Goal: Task Accomplishment & Management: Use online tool/utility

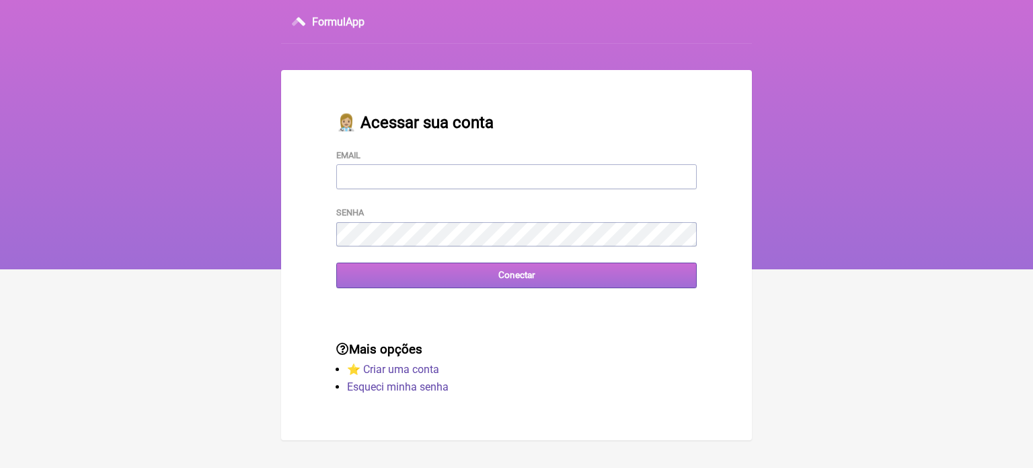
type input "vini_paschoal@yahoo.com.br"
click at [527, 279] on input "Conectar" at bounding box center [516, 274] width 361 height 25
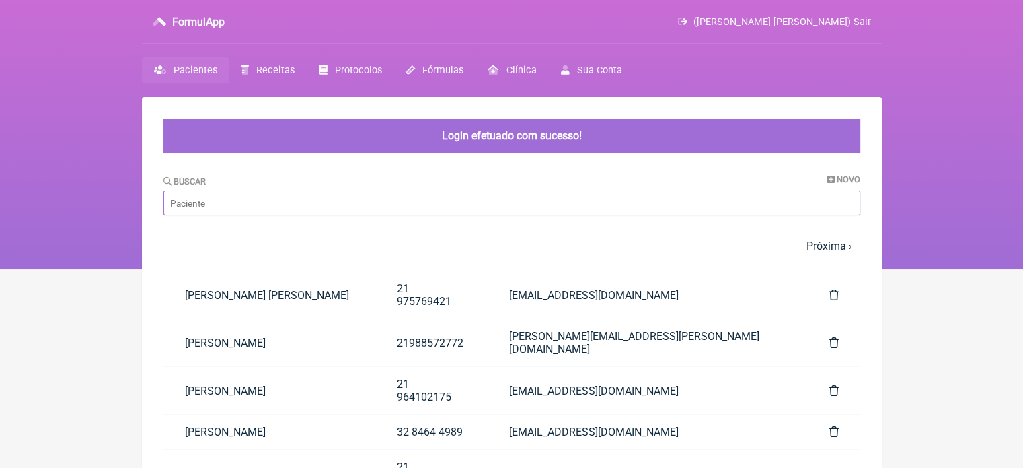
click at [426, 209] on input "Buscar" at bounding box center [511, 202] width 697 height 25
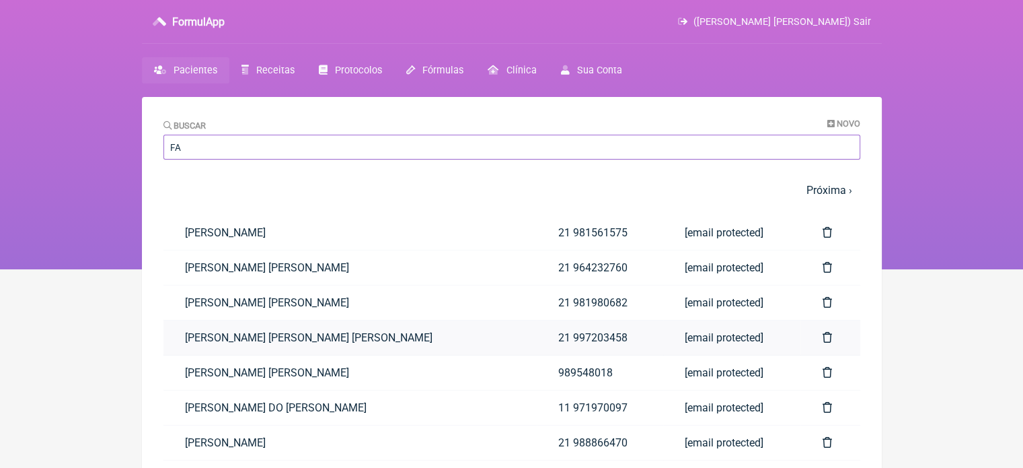
type input "FA"
click at [370, 330] on link "[PERSON_NAME] [PERSON_NAME] [PERSON_NAME]" at bounding box center [349, 337] width 373 height 34
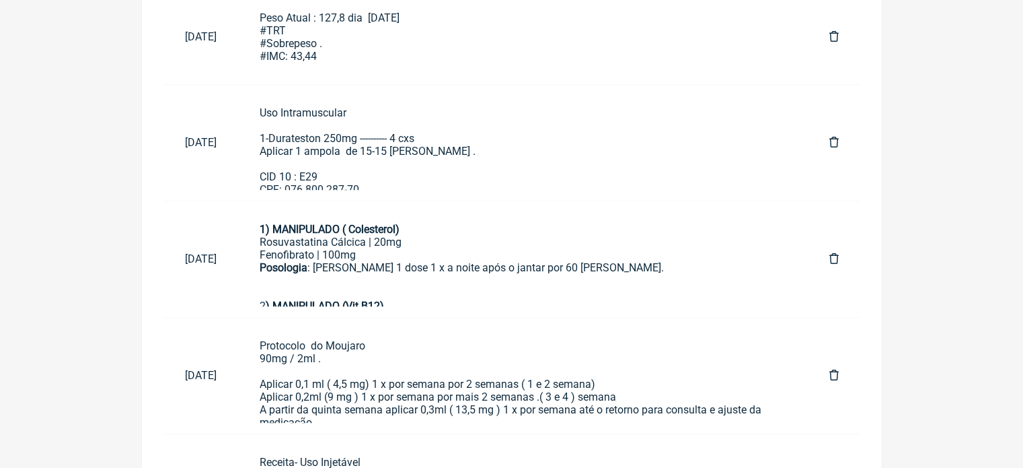
scroll to position [782, 0]
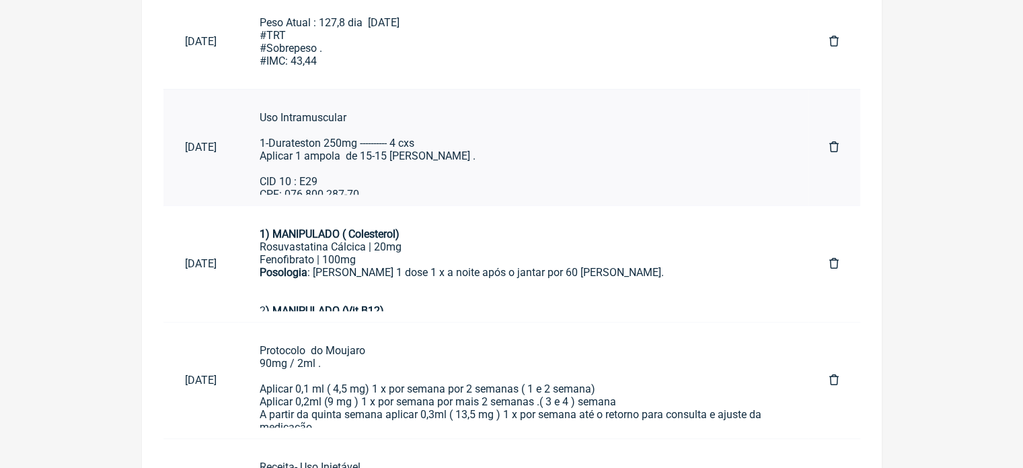
click at [447, 154] on div "Uso Intramuscular 1-Durateston 250mg ---------- 4 cxs Aplicar 1 ampola de 15-15…" at bounding box center [523, 155] width 527 height 89
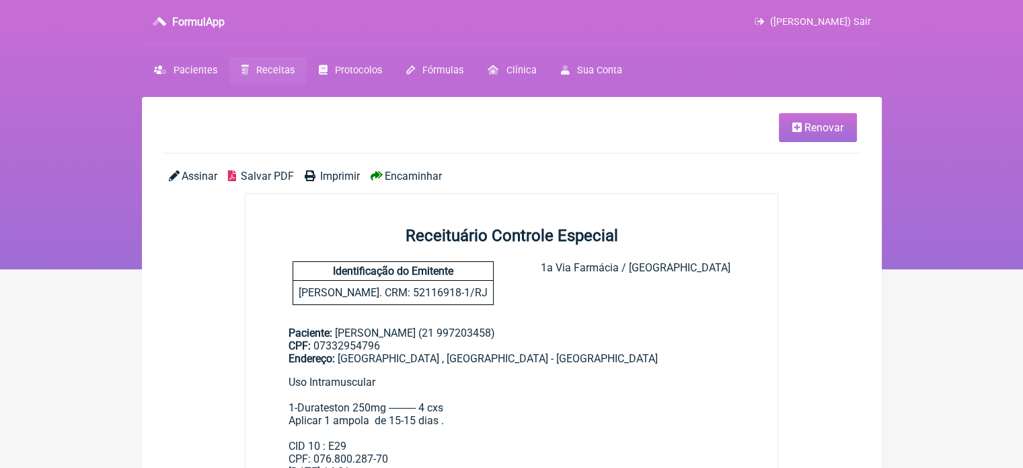
click at [823, 126] on span "Renovar" at bounding box center [824, 127] width 39 height 13
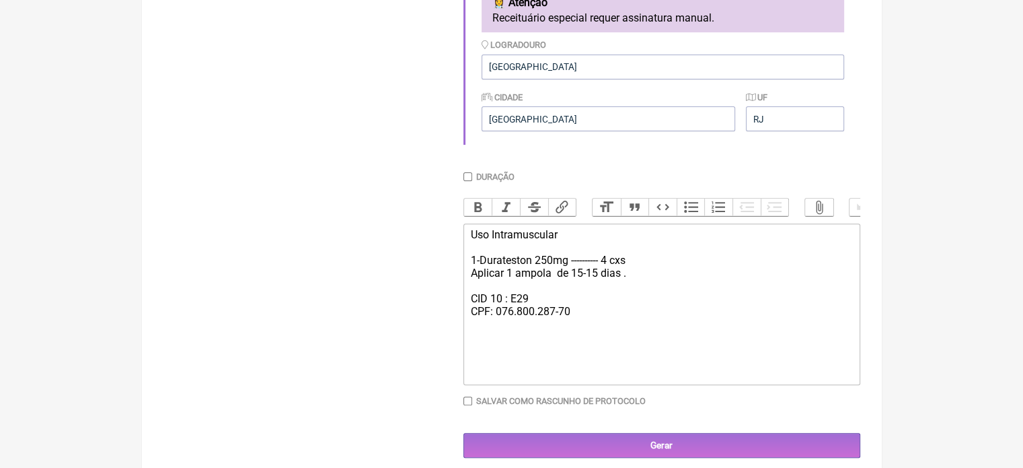
scroll to position [440, 0]
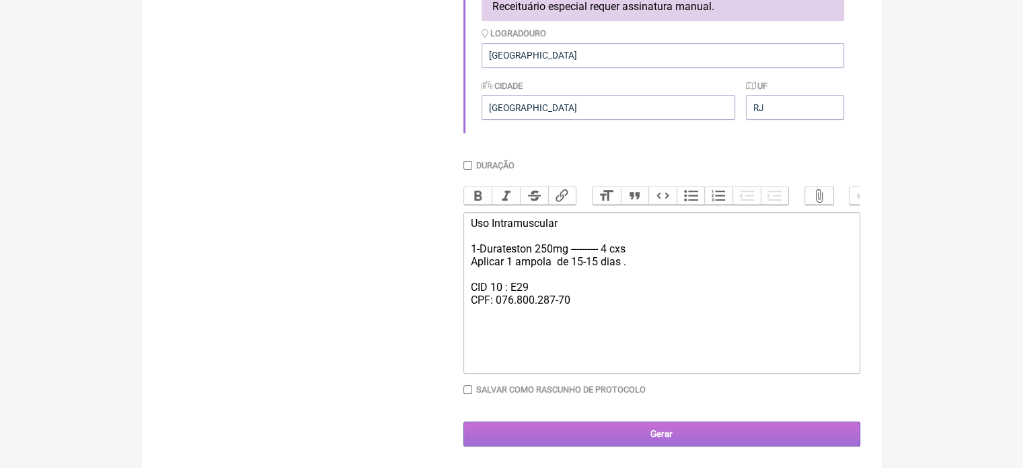
click at [726, 428] on input "Gerar" at bounding box center [661, 433] width 397 height 25
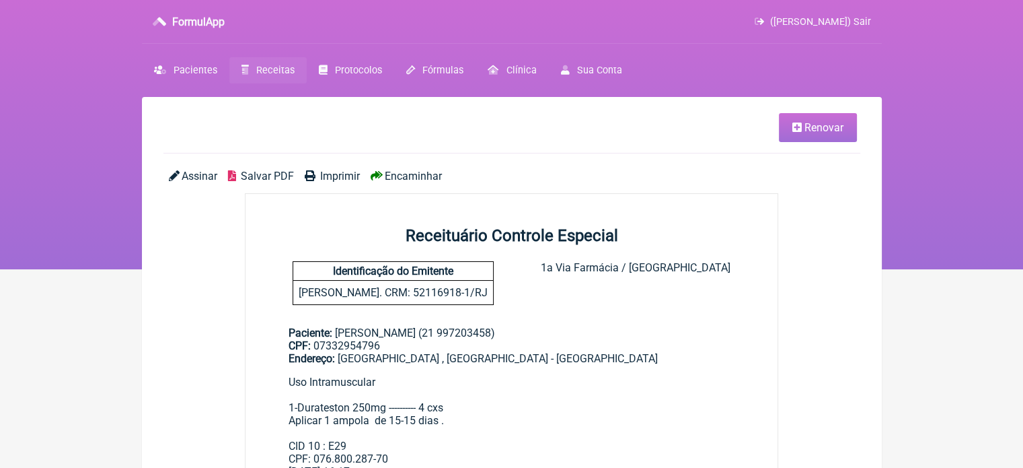
click at [344, 180] on span "Imprimir" at bounding box center [340, 176] width 40 height 13
